Goal: Information Seeking & Learning: Compare options

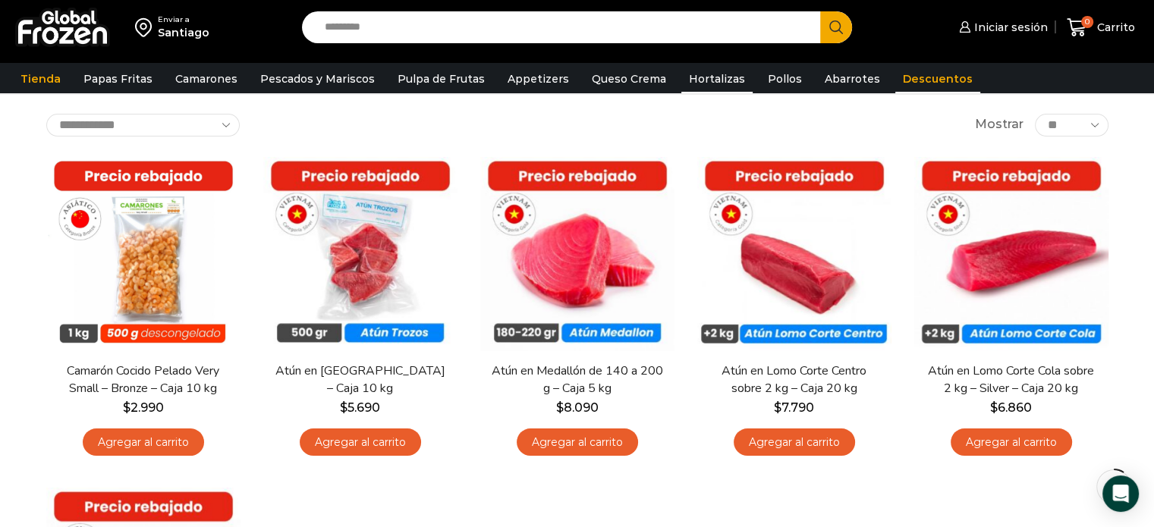
click at [704, 81] on link "Hortalizas" at bounding box center [716, 79] width 71 height 29
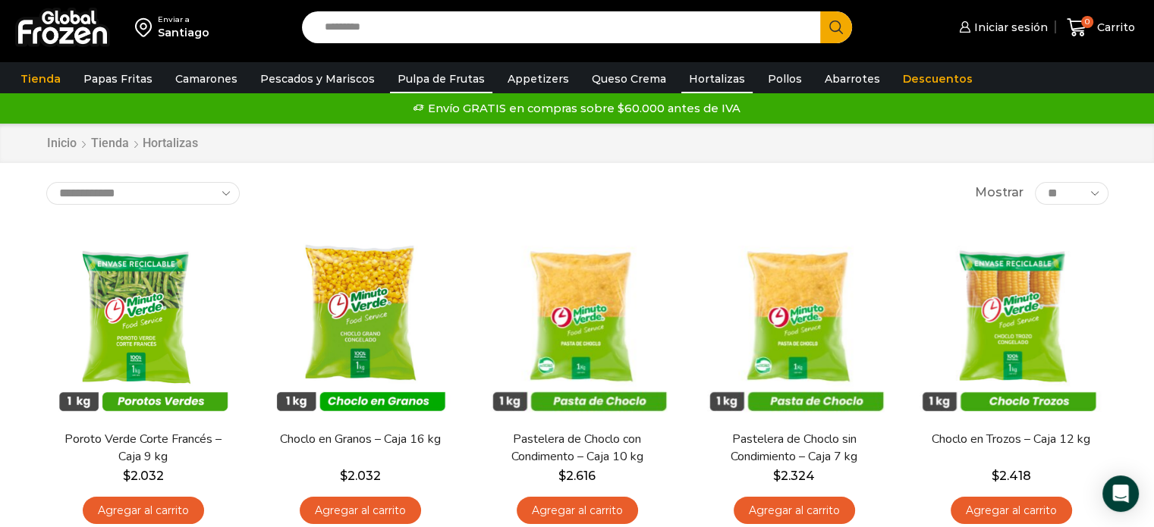
click at [436, 75] on link "Pulpa de Frutas" at bounding box center [441, 79] width 102 height 29
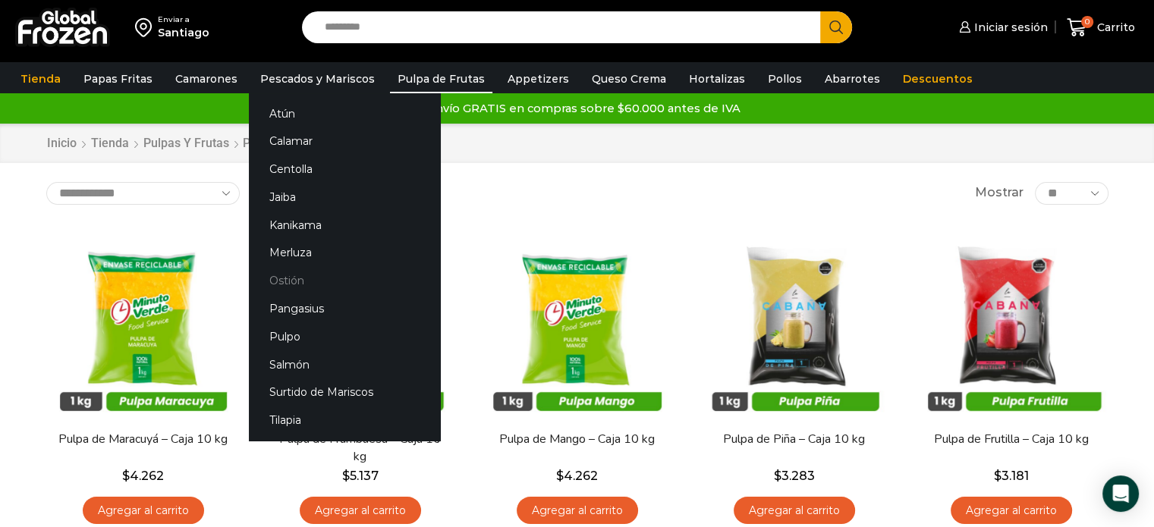
click at [294, 285] on link "Ostión" at bounding box center [344, 281] width 191 height 28
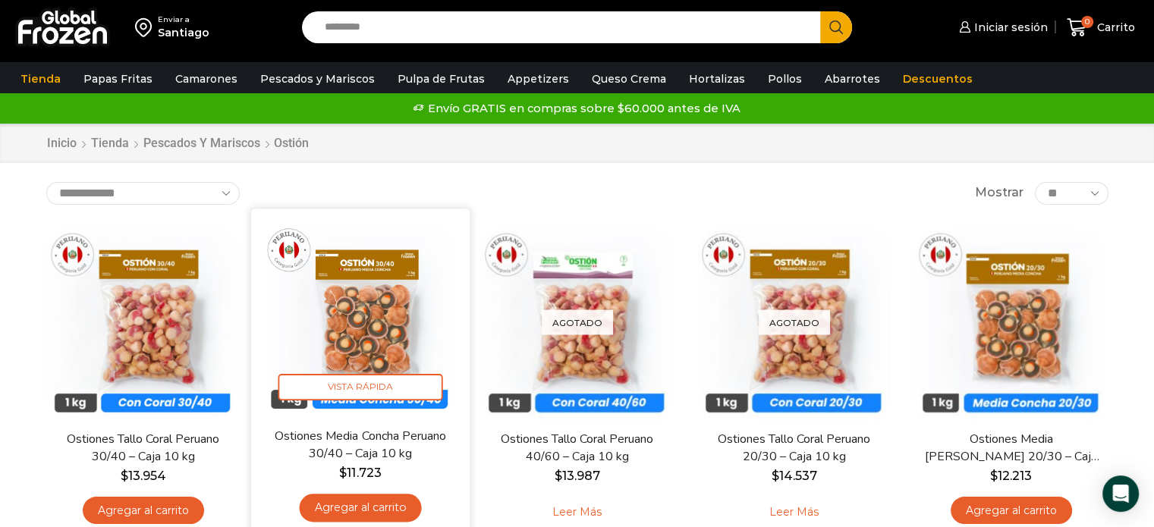
click at [337, 325] on img at bounding box center [361, 318] width 196 height 196
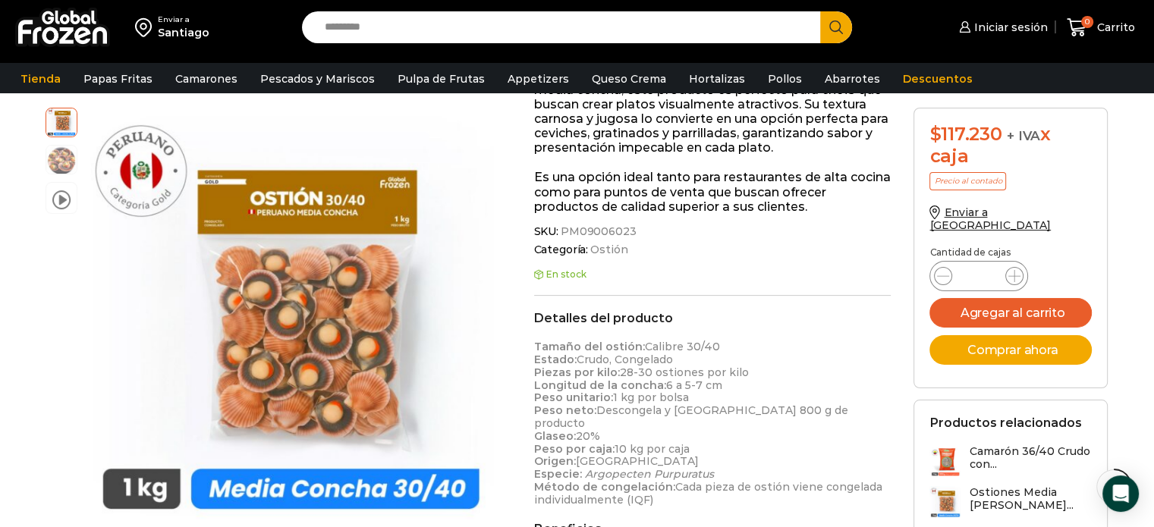
scroll to position [304, 0]
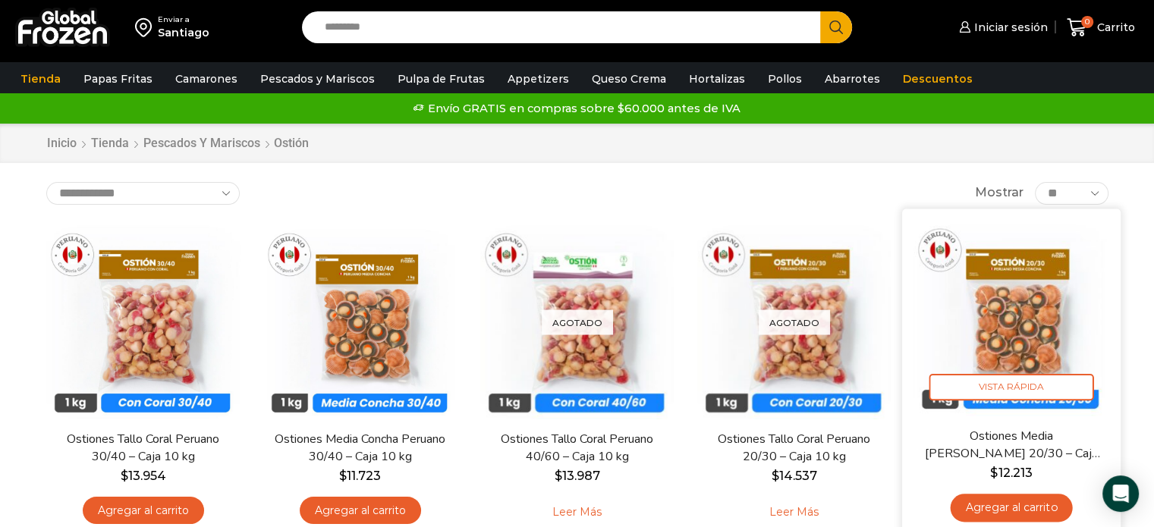
click at [1016, 323] on img at bounding box center [1012, 318] width 196 height 196
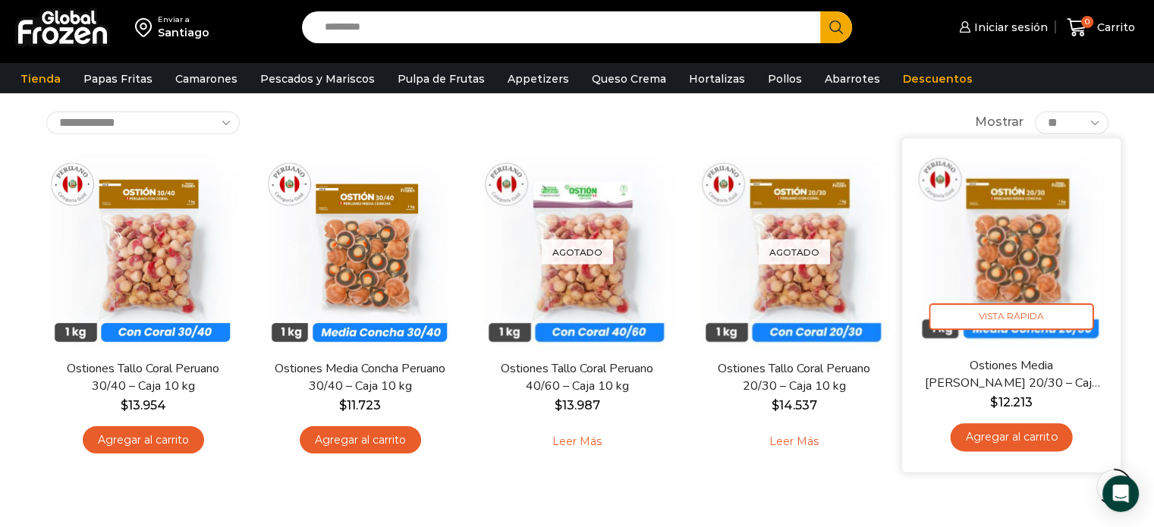
scroll to position [304, 0]
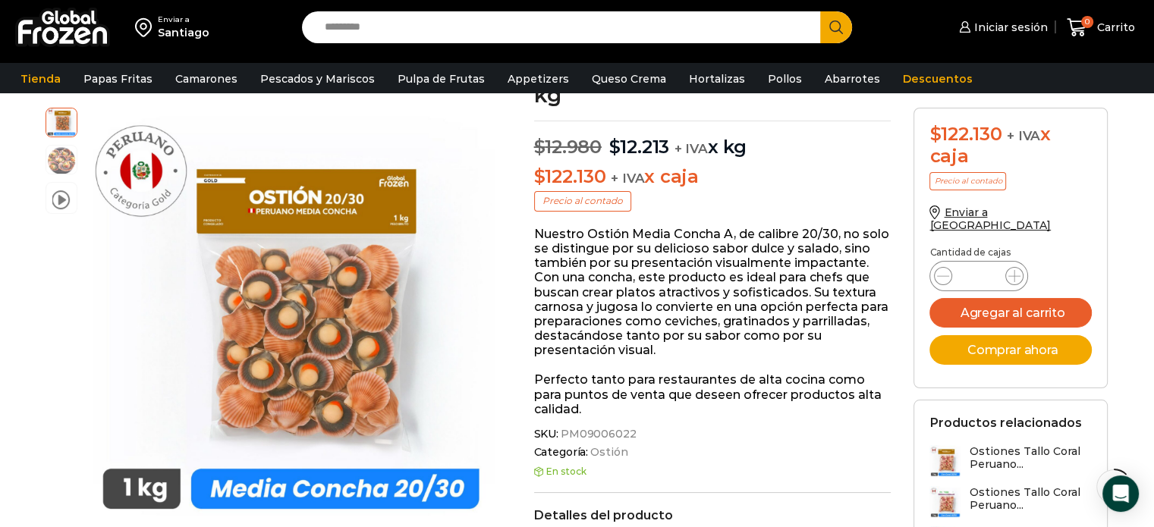
scroll to position [228, 0]
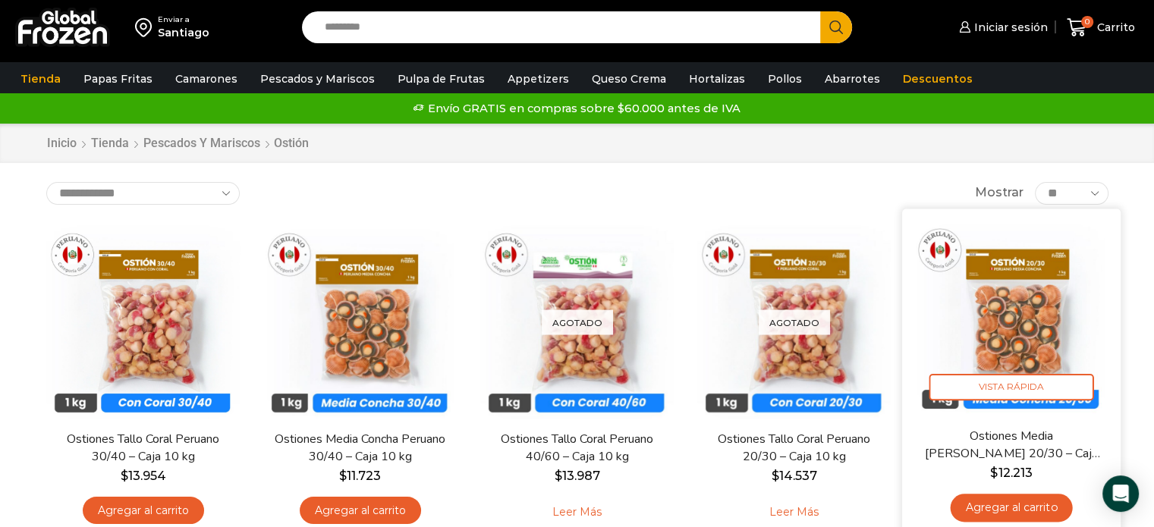
click at [967, 323] on img at bounding box center [1012, 318] width 196 height 196
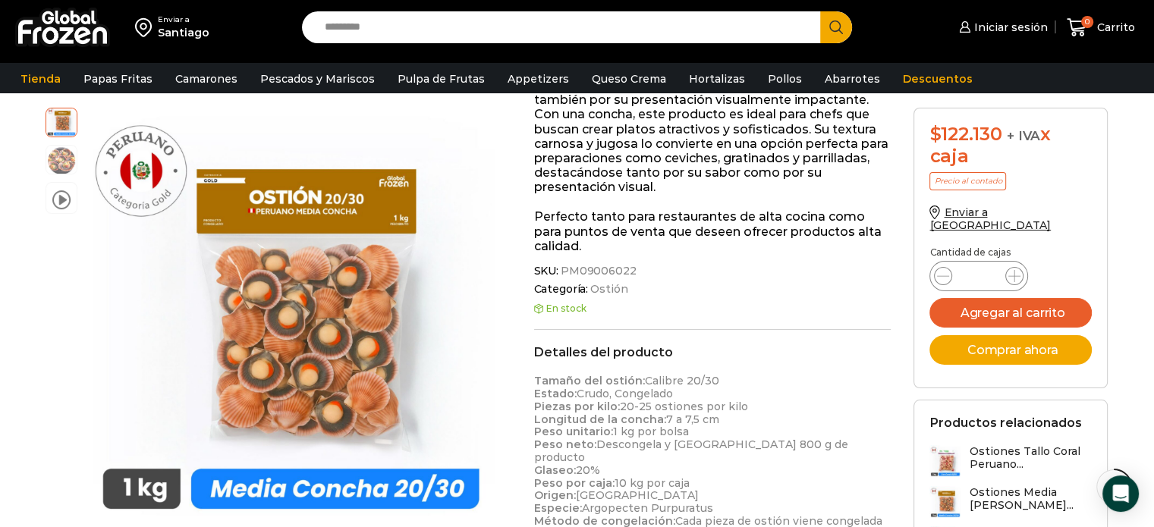
scroll to position [379, 0]
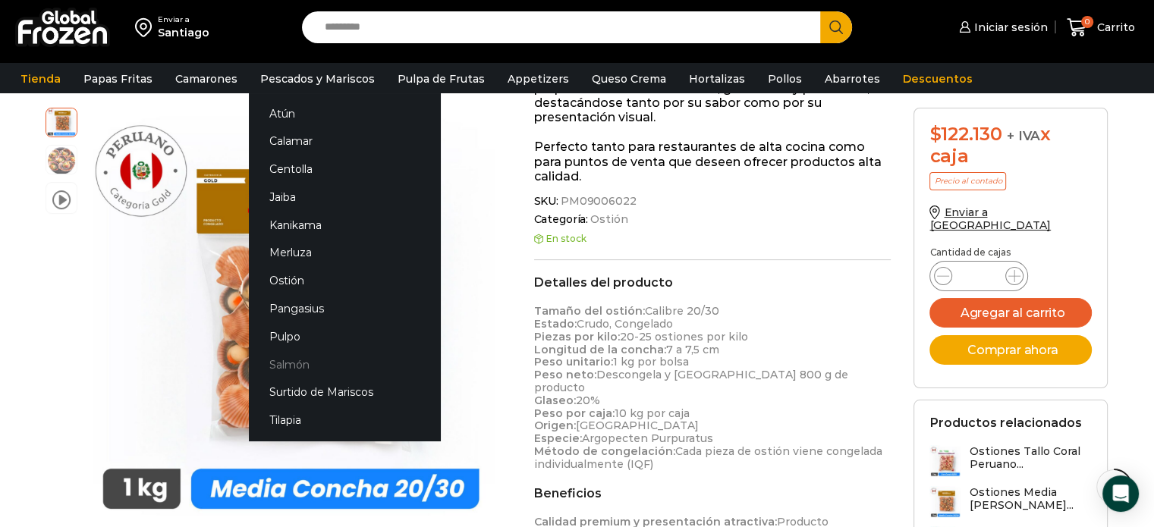
click at [299, 370] on link "Salmón" at bounding box center [344, 365] width 191 height 28
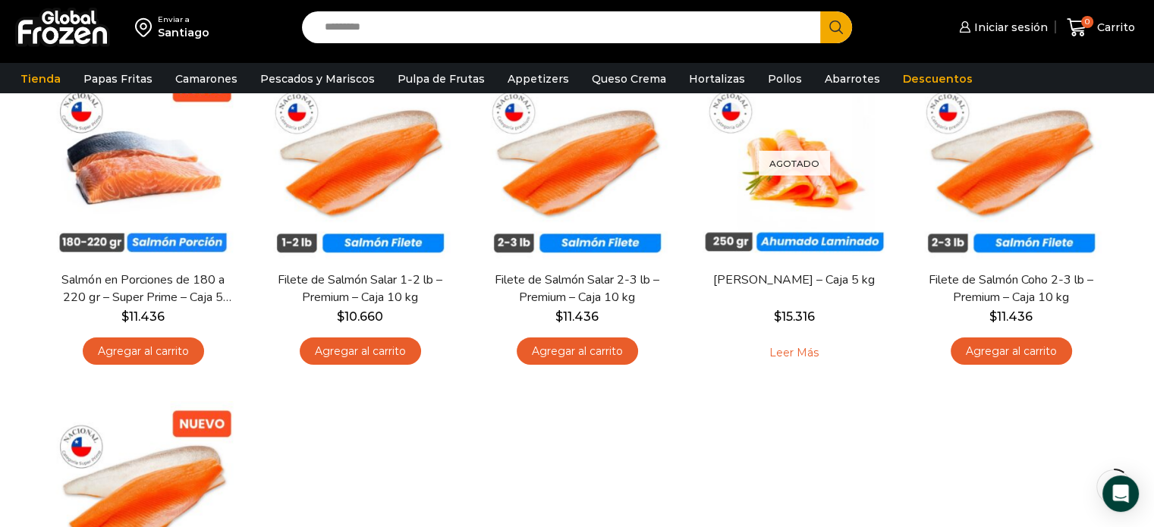
scroll to position [76, 0]
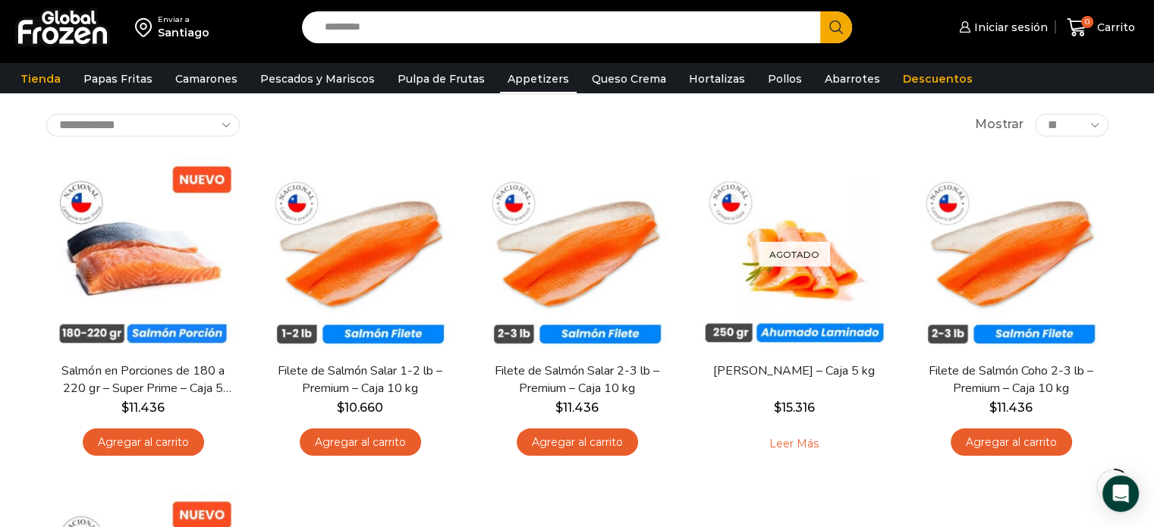
click at [530, 75] on link "Appetizers" at bounding box center [538, 79] width 77 height 29
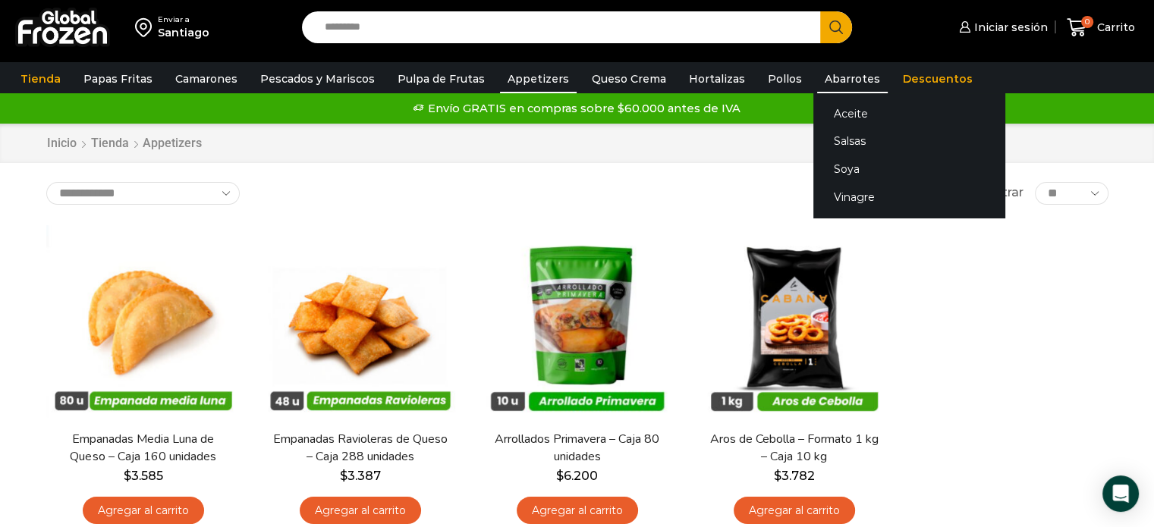
click at [838, 79] on link "Abarrotes" at bounding box center [852, 79] width 71 height 29
click at [838, 146] on link "Salsas" at bounding box center [909, 141] width 191 height 28
click at [824, 142] on link "Salsas" at bounding box center [909, 141] width 191 height 28
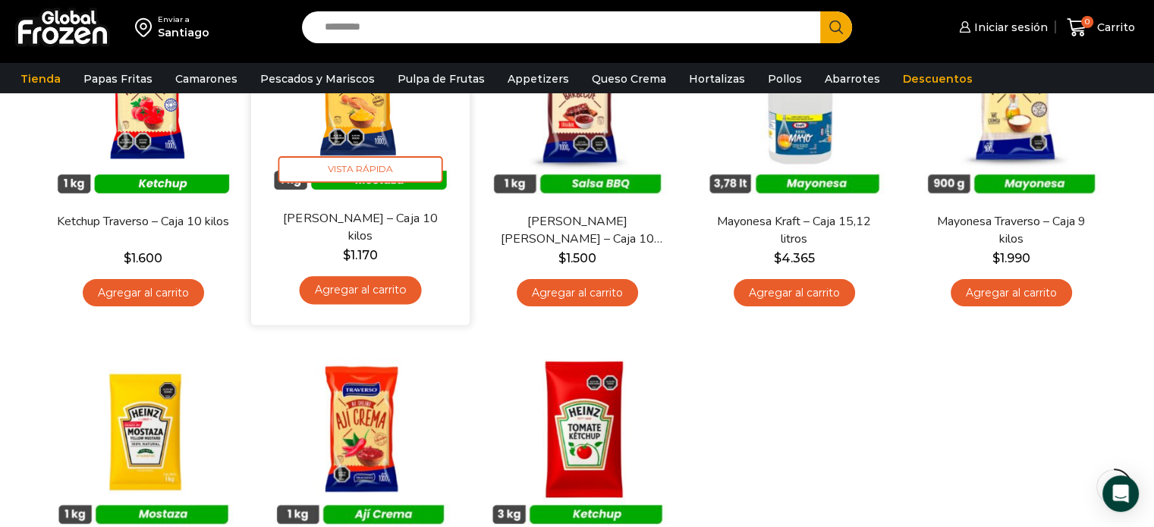
scroll to position [228, 0]
